Goal: Find specific page/section: Find specific page/section

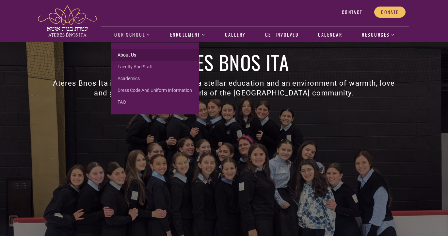
click at [130, 52] on link "About us" at bounding box center [155, 55] width 88 height 12
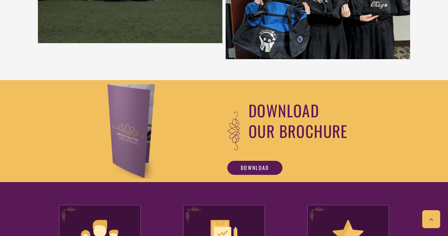
scroll to position [532, 0]
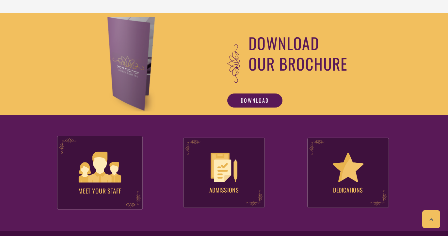
click at [90, 166] on img at bounding box center [100, 167] width 42 height 31
click at [108, 196] on div ".st0{fill:#591957;} Meet your Staff .st0{fill:#591957;}" at bounding box center [100, 173] width 86 height 74
